Goal: Communication & Community: Ask a question

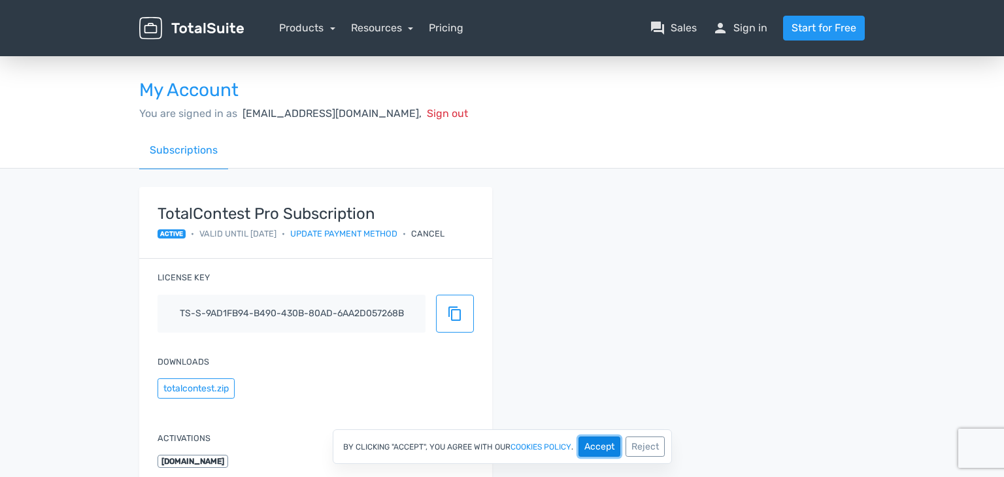
click at [588, 456] on button "Accept" at bounding box center [600, 447] width 42 height 20
click at [304, 31] on link "Products" at bounding box center [307, 28] width 56 height 12
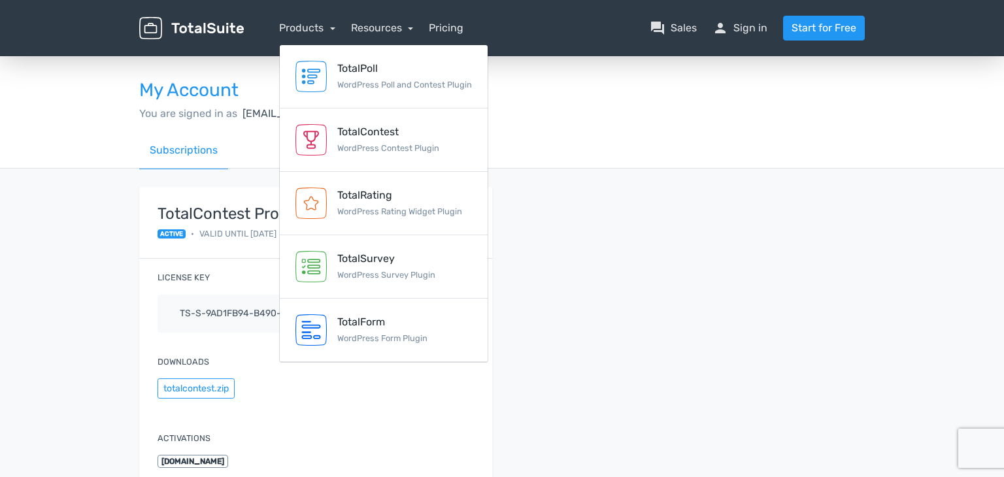
click at [385, 36] on nav "Products TotalPoll WordPress Poll and Contest Plugin TotalContest WordPress Con…" at bounding box center [564, 28] width 621 height 25
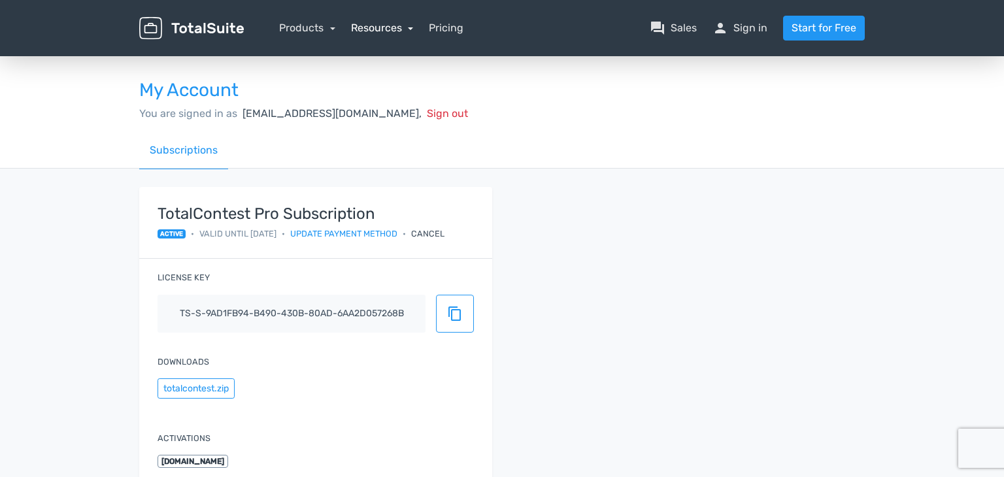
click at [382, 27] on link "Resources" at bounding box center [382, 28] width 63 height 12
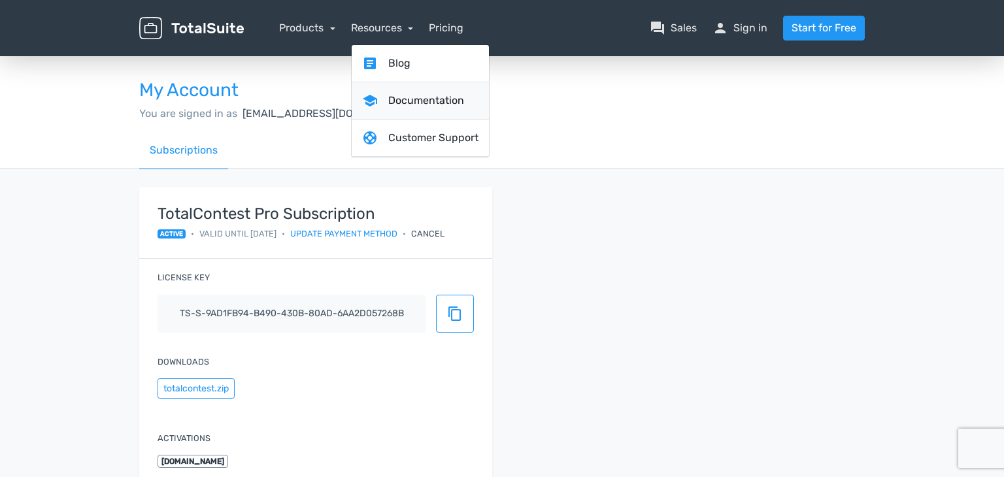
click at [389, 94] on link "school Documentation" at bounding box center [420, 100] width 137 height 37
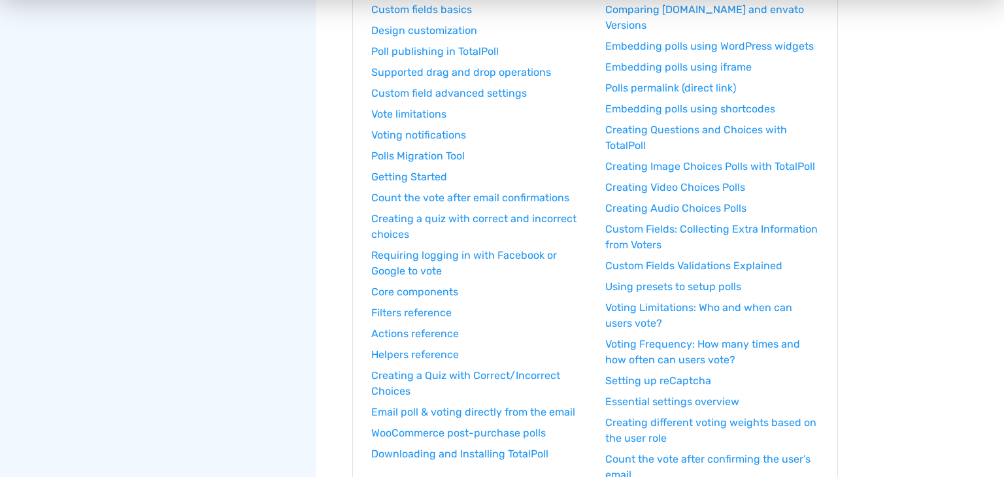
scroll to position [288, 0]
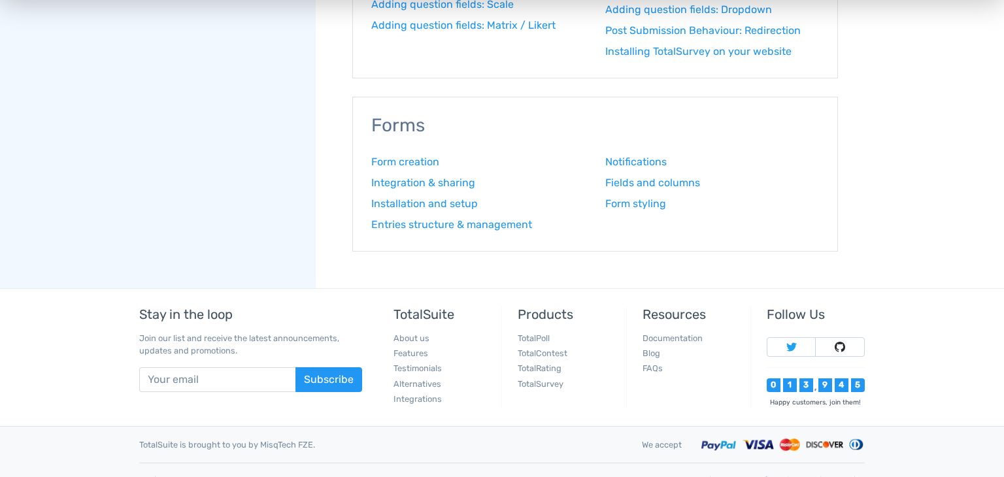
scroll to position [1656, 0]
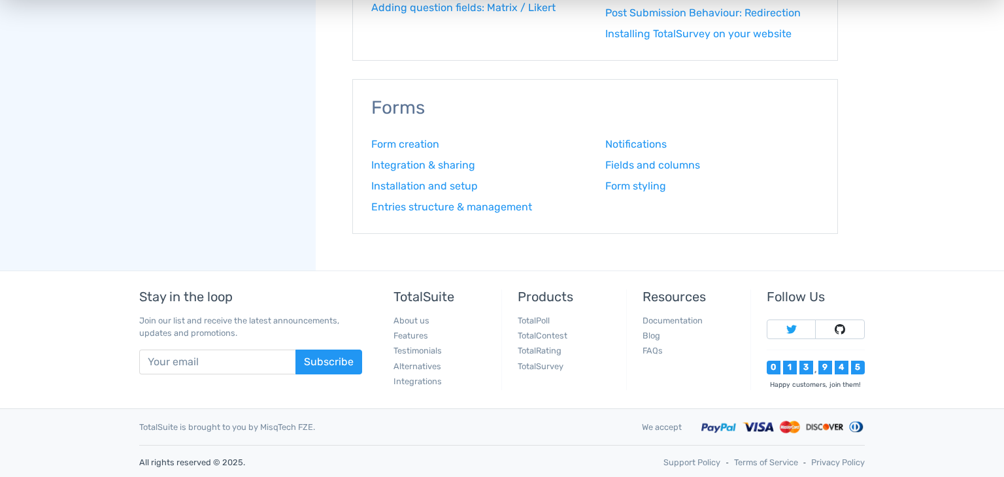
click at [950, 296] on footer "Stay in the loop Join our list and receive the latest announcements, updates an…" at bounding box center [502, 375] width 1004 height 209
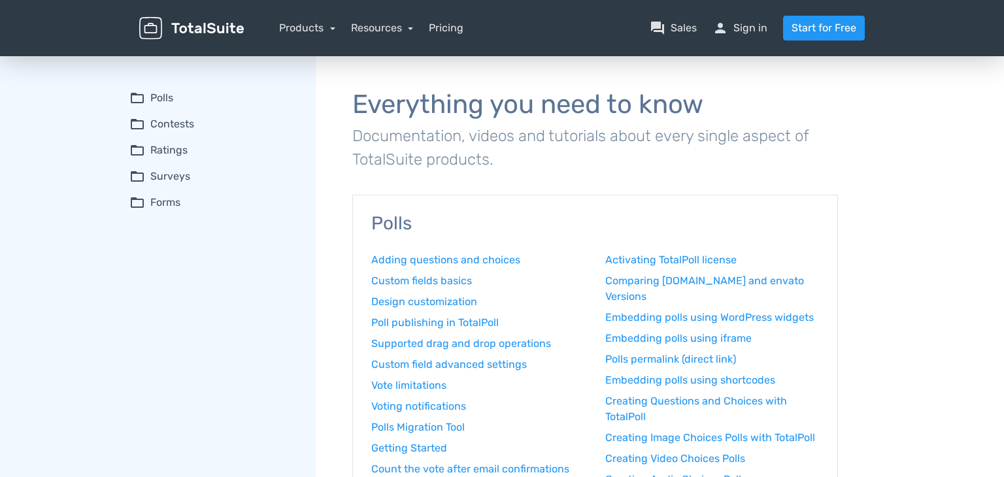
scroll to position [0, 0]
click at [170, 103] on summary "folder_open Polls" at bounding box center [213, 98] width 168 height 16
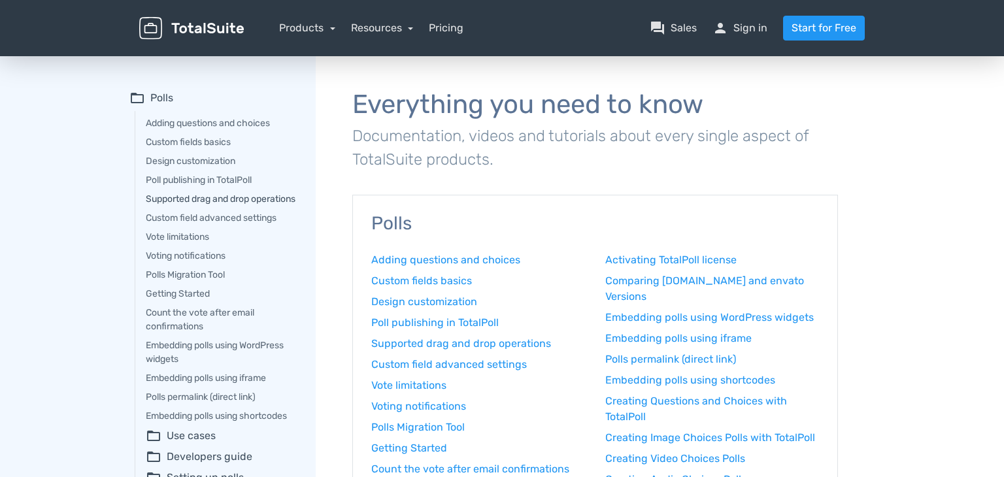
click at [171, 206] on link "Supported drag and drop operations" at bounding box center [222, 199] width 152 height 14
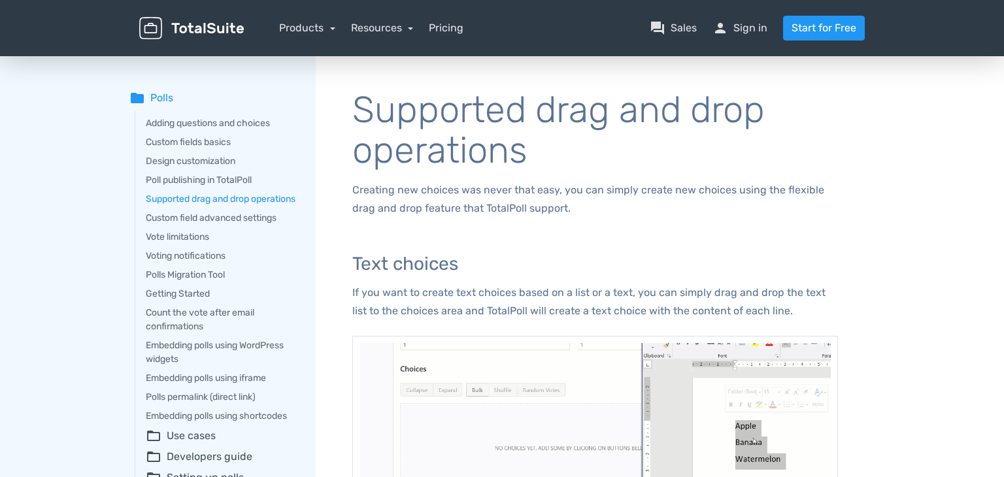
click at [163, 95] on summary "folder Polls" at bounding box center [213, 98] width 168 height 16
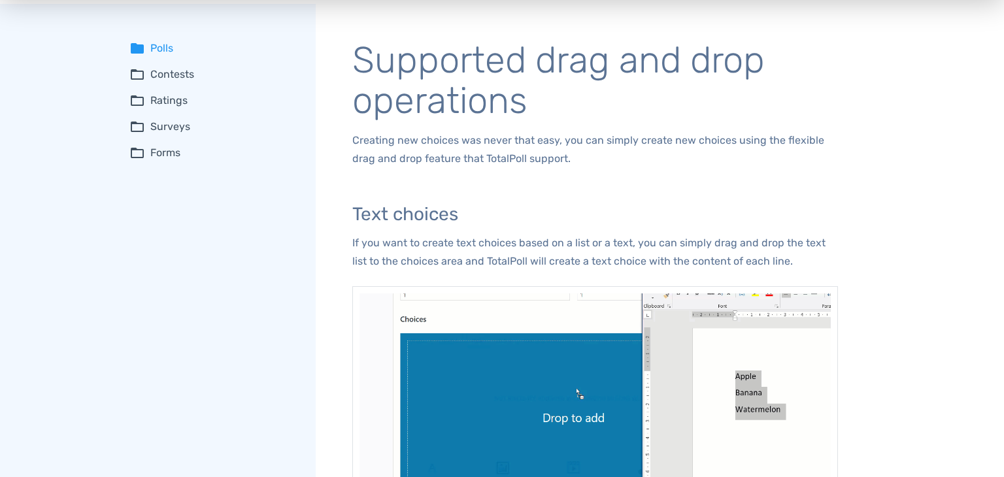
scroll to position [52, 0]
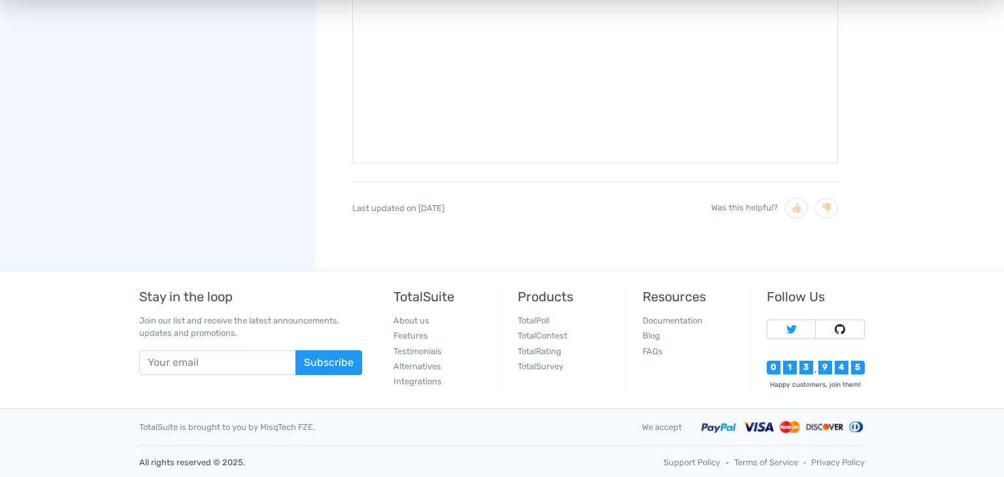
scroll to position [807, 0]
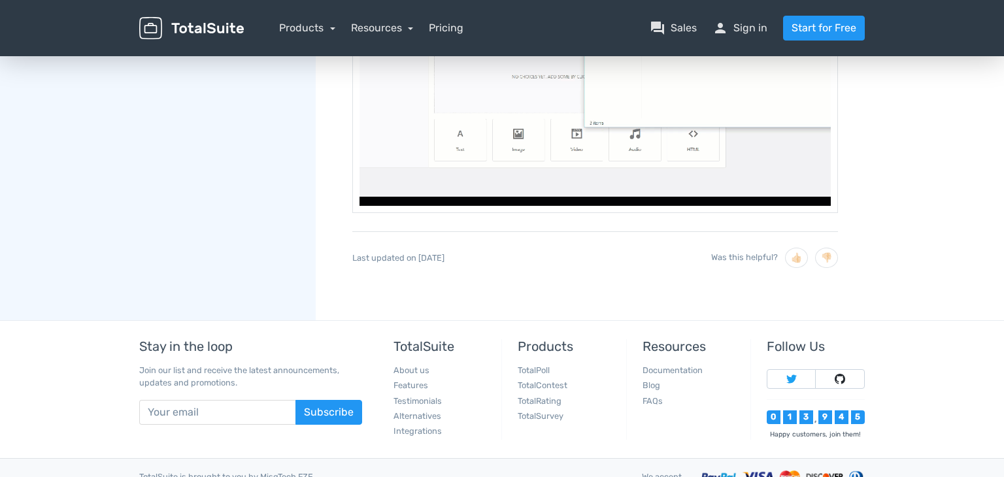
scroll to position [755, 0]
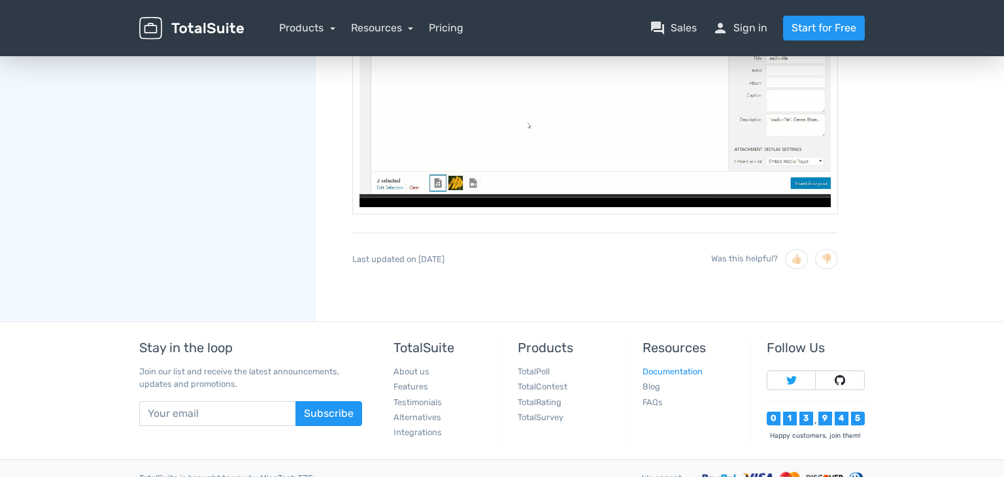
click at [689, 370] on link "Documentation" at bounding box center [673, 372] width 60 height 10
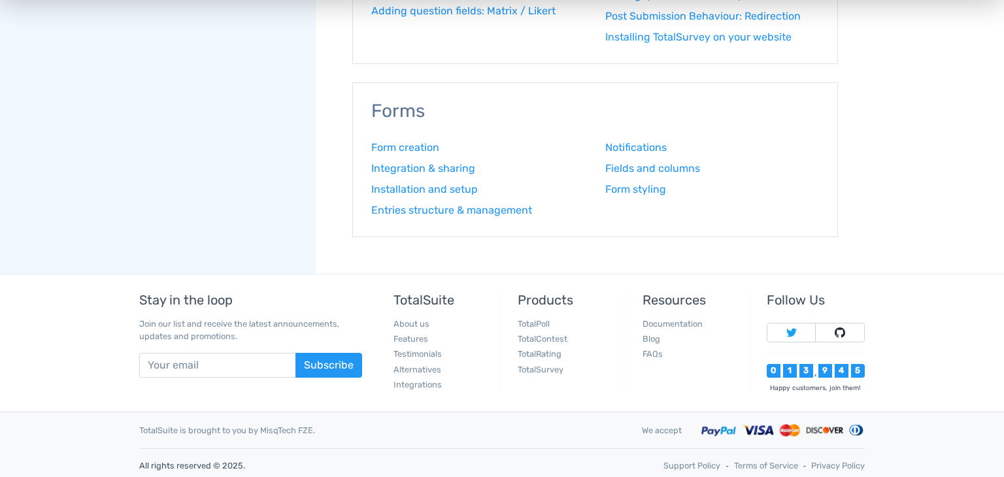
scroll to position [1656, 0]
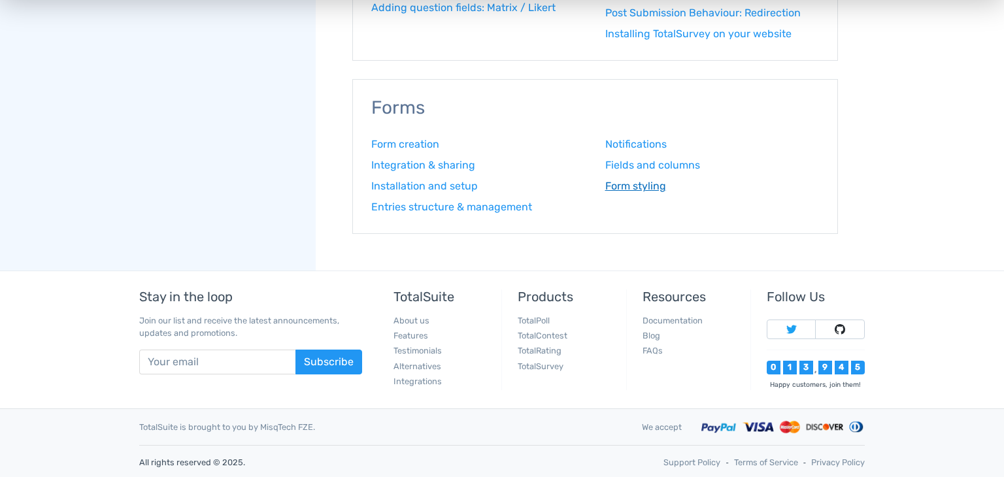
click at [799, 189] on link "Form styling" at bounding box center [713, 187] width 214 height 16
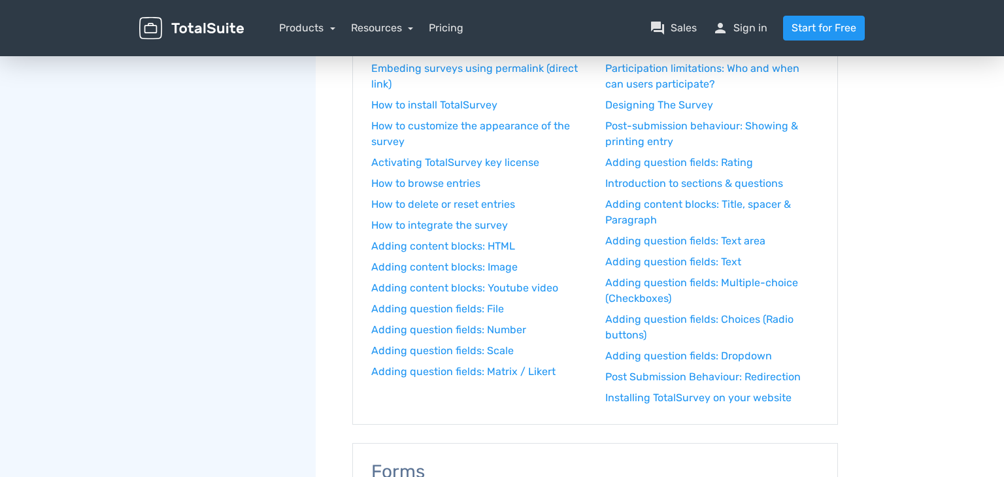
scroll to position [1261, 0]
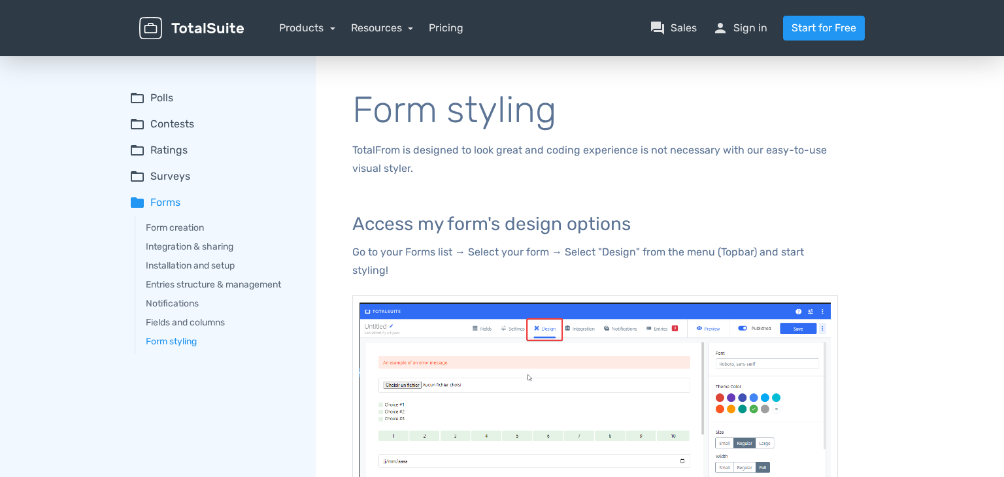
click at [740, 226] on h3 "Access my form's design options" at bounding box center [595, 224] width 486 height 20
click at [696, 30] on link "question_answer Sales" at bounding box center [673, 28] width 47 height 16
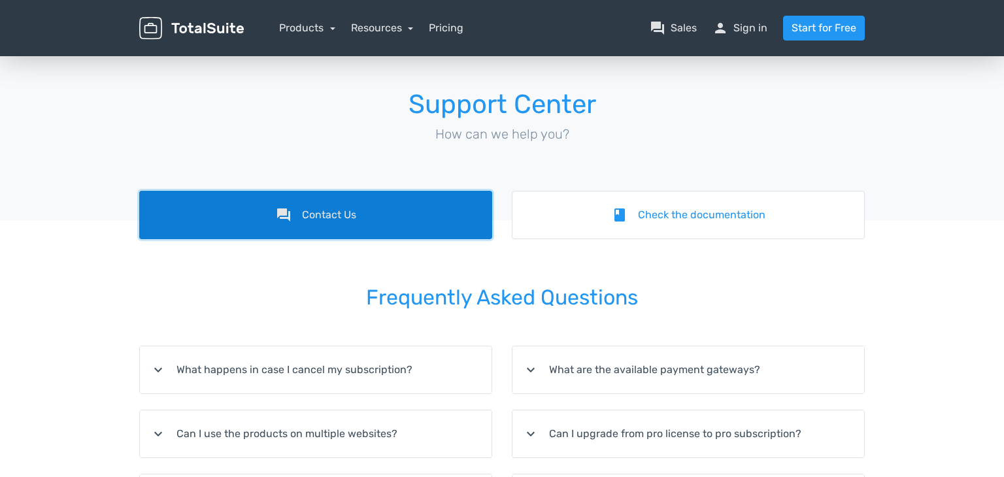
click at [374, 211] on link "forum Contact Us" at bounding box center [315, 215] width 353 height 48
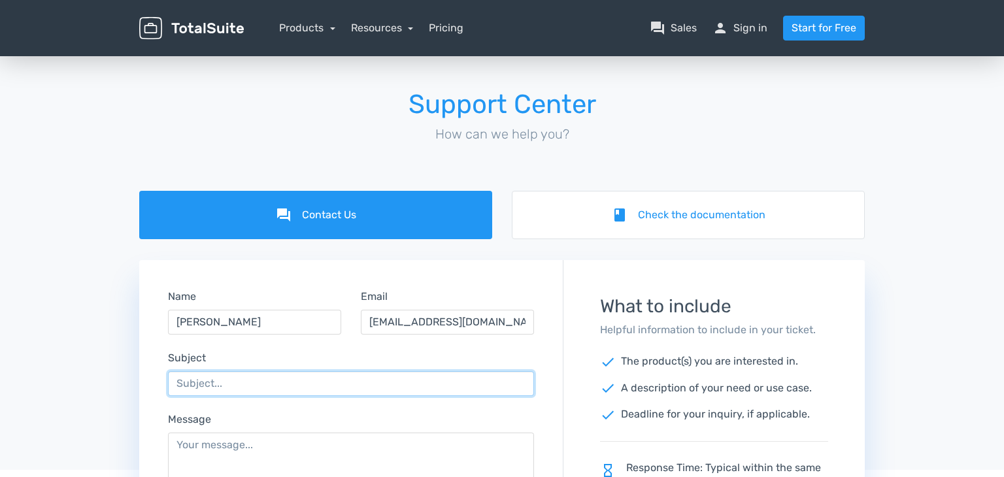
click at [246, 385] on input "Subject" at bounding box center [351, 383] width 366 height 25
type input "errato addebito rinnovo utenzaq"
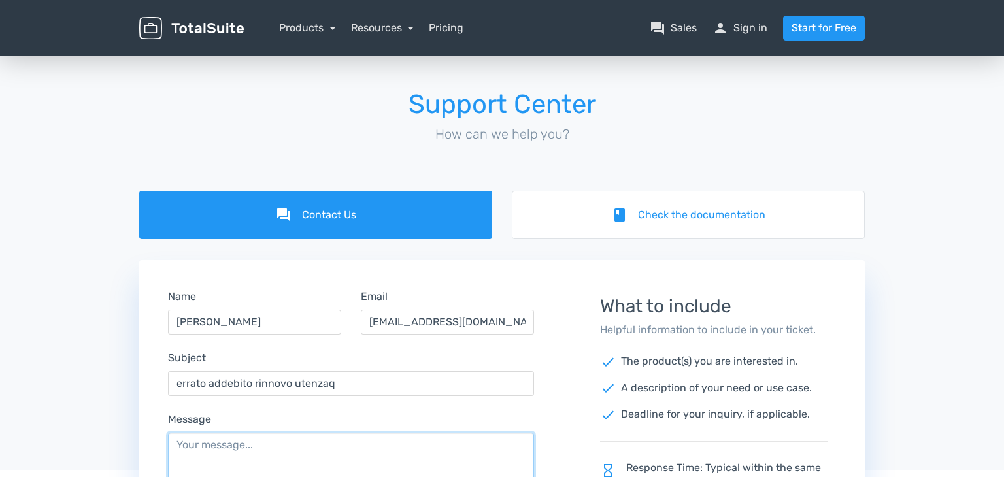
click at [205, 453] on textarea "Message" at bounding box center [351, 477] width 366 height 88
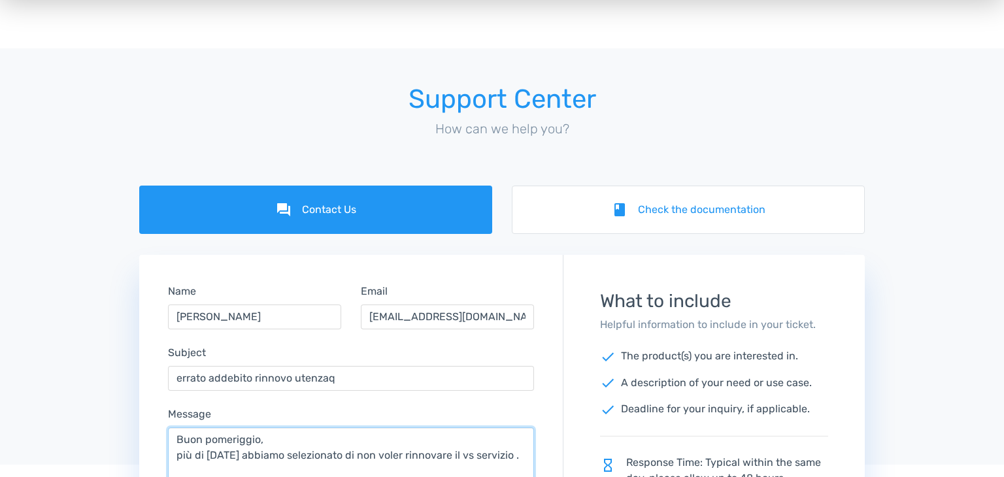
scroll to position [21, 0]
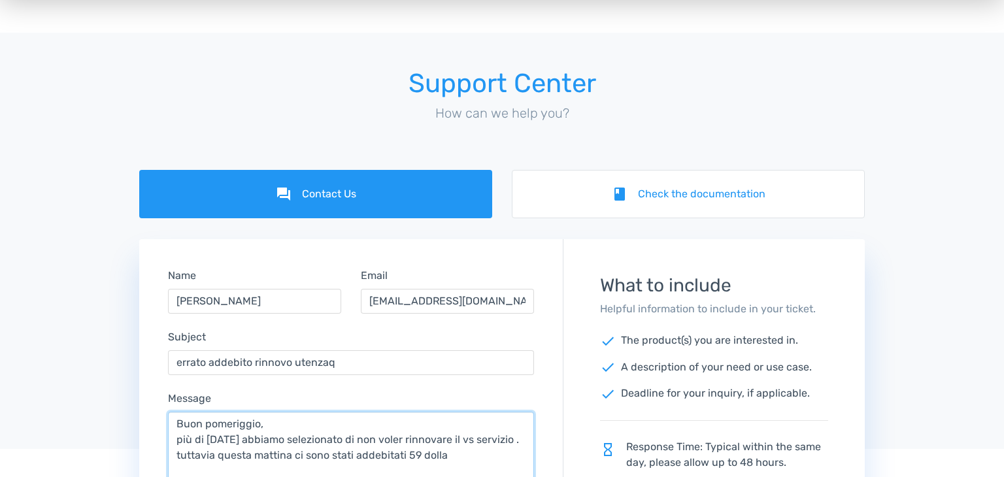
click at [384, 451] on textarea "Buon pomeriggio, più di [DATE] abbiamo selezionato di non voler rinnovare il vs…" at bounding box center [351, 456] width 366 height 88
click at [464, 470] on textarea "Buon pomeriggio, più di [DATE] abbiamo selezionato di non voler rinnovare il vs…" at bounding box center [351, 456] width 366 height 88
click at [885, 288] on div at bounding box center [502, 309] width 1004 height 279
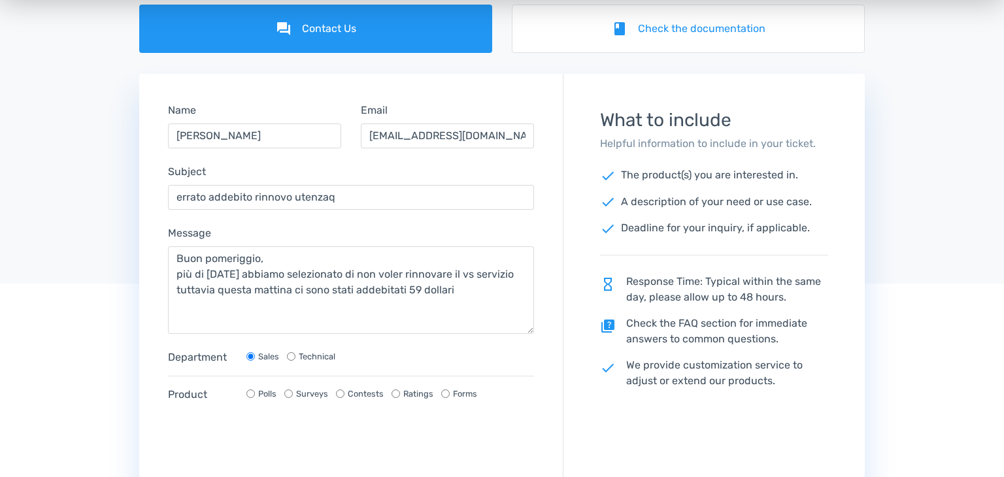
scroll to position [204, 0]
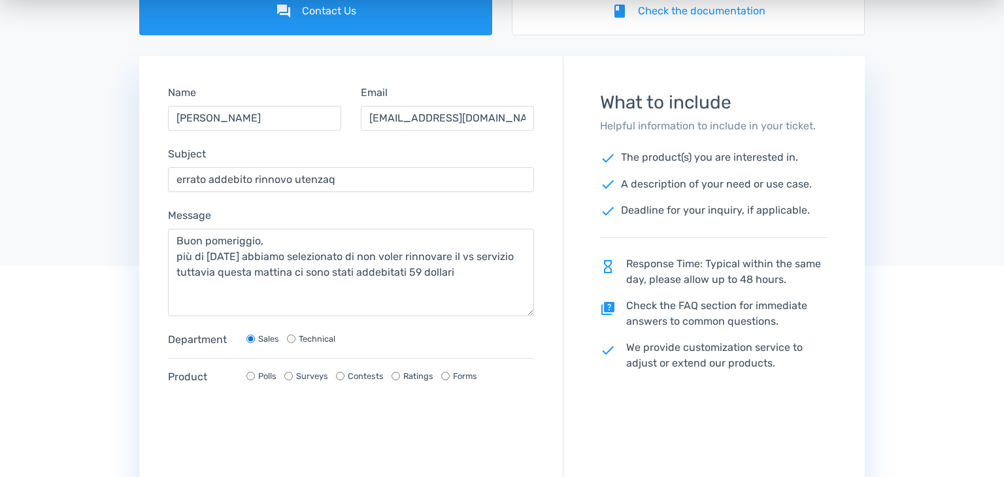
click at [480, 435] on div "0cAFcWeA6RcbuSWJ33_NkxBI4dMowA3u2JxlxiUZ2AgN3W_BvfKaUcel80X4NyByBu_DJ4GJLtHYvyB…" at bounding box center [351, 436] width 366 height 51
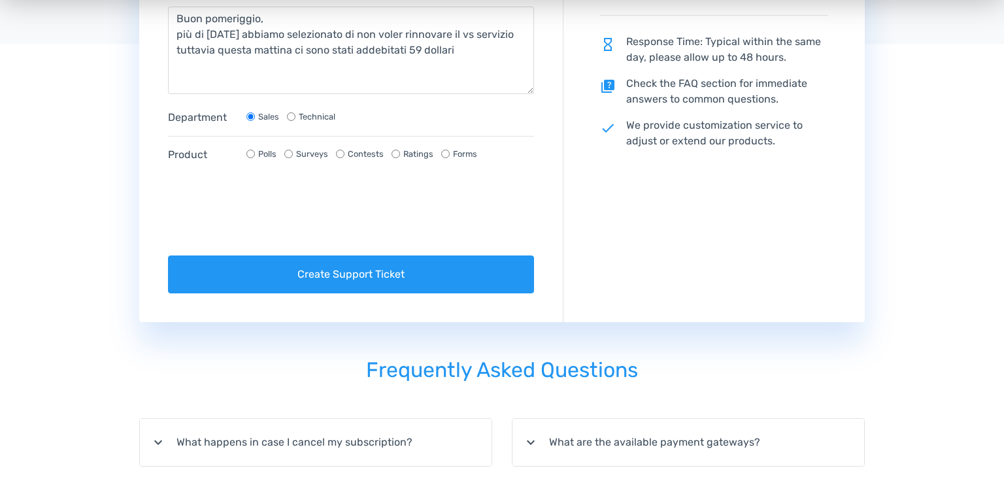
scroll to position [439, 0]
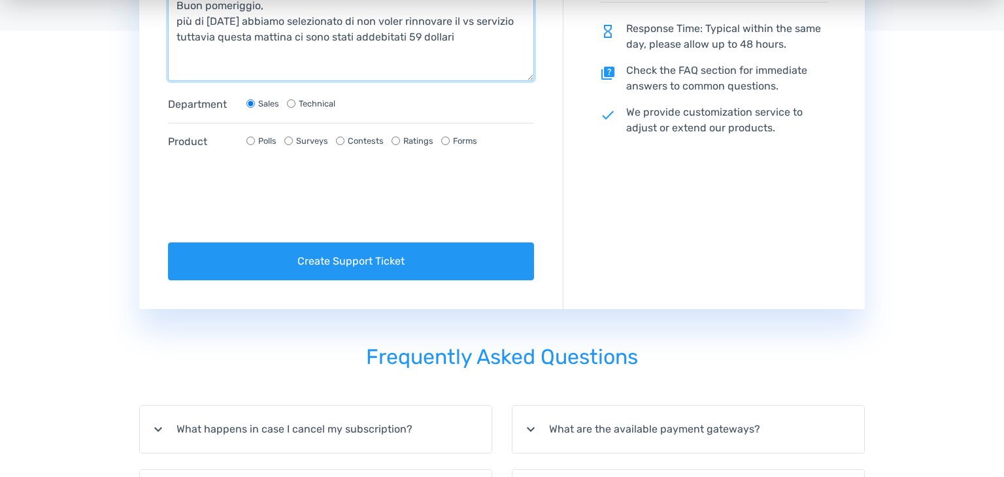
click at [471, 63] on textarea "Buon pomeriggio, più di [DATE] abbiamo selezionato di non voler rinnovare il vs…" at bounding box center [351, 37] width 366 height 88
type textarea "Buon pomeriggio, più di [DATE] abbiamo selezionato di non voler rinnovare il vs…"
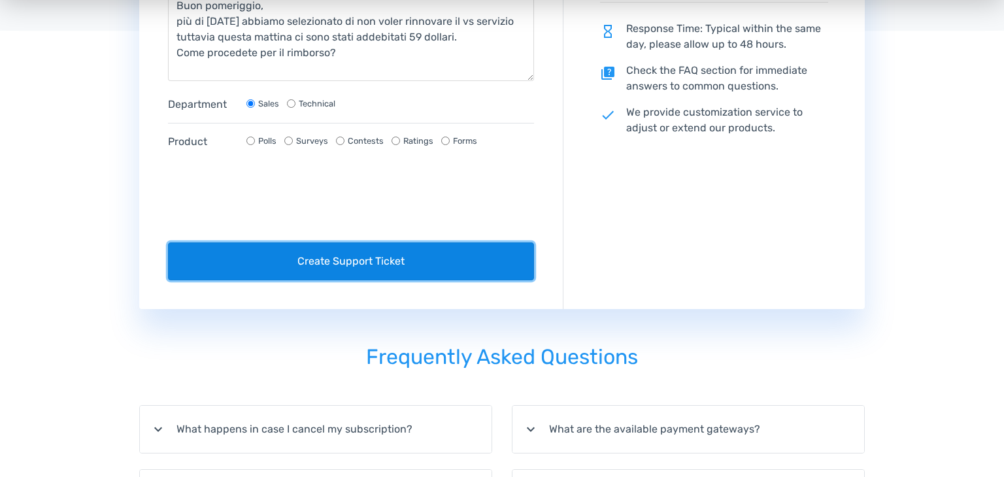
click at [364, 257] on button "Create Support Ticket" at bounding box center [351, 262] width 366 height 38
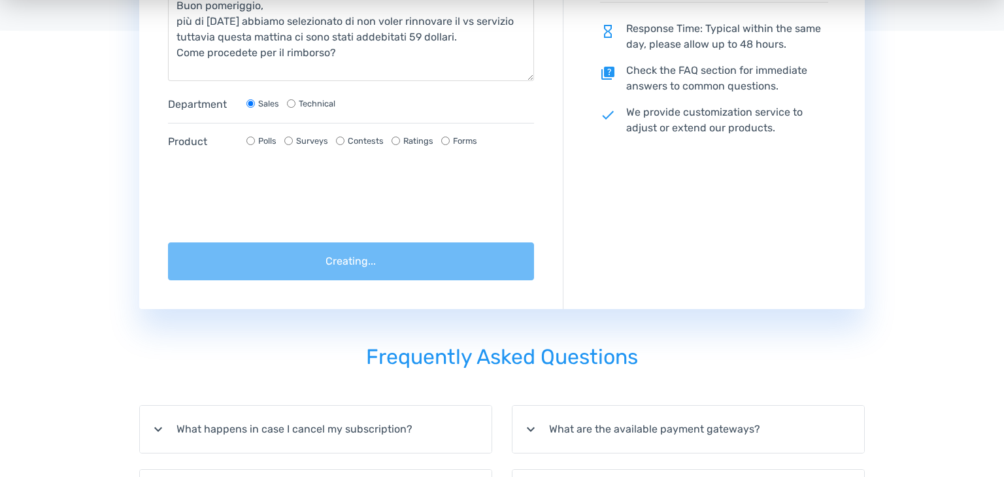
scroll to position [413, 0]
